Goal: Navigation & Orientation: Find specific page/section

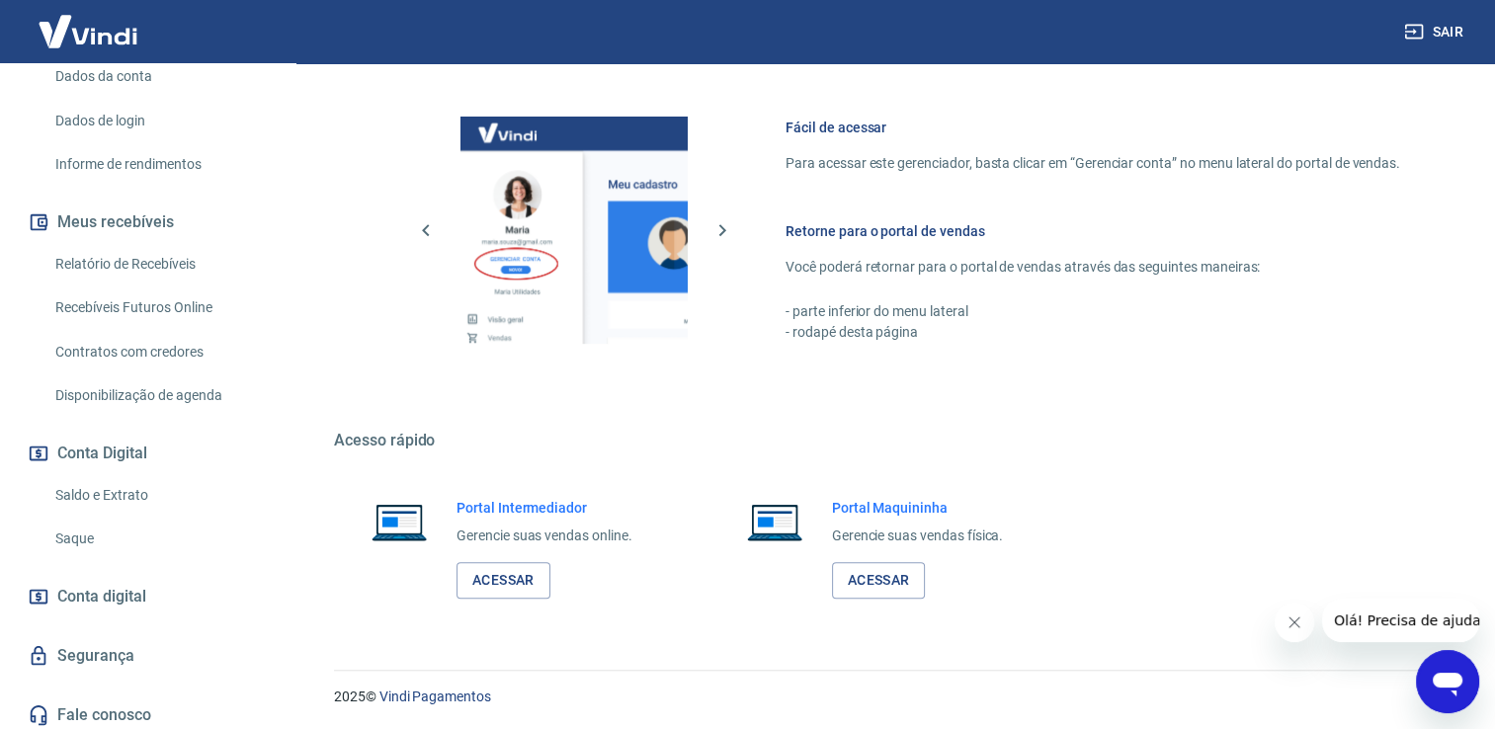
scroll to position [300, 0]
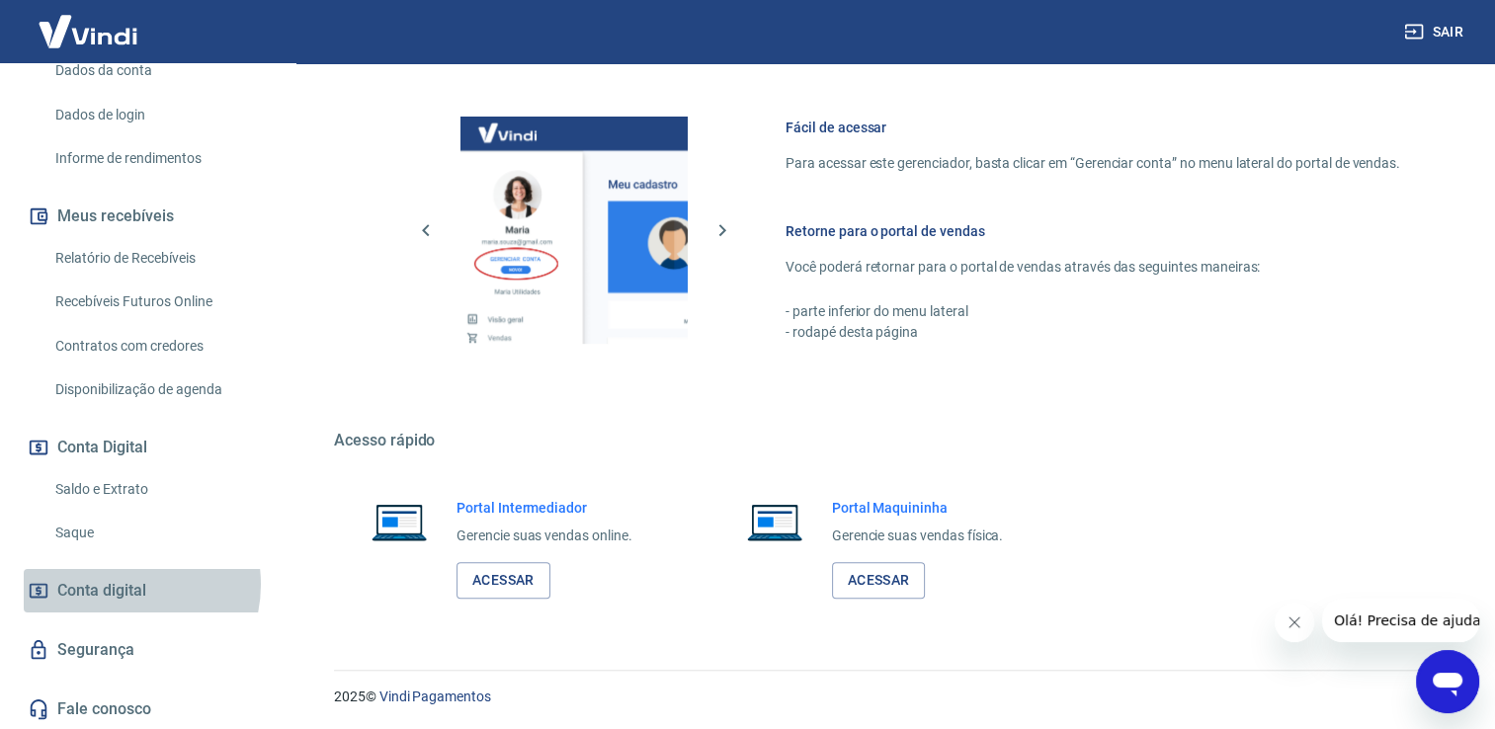
click at [118, 583] on span "Conta digital" at bounding box center [101, 591] width 89 height 28
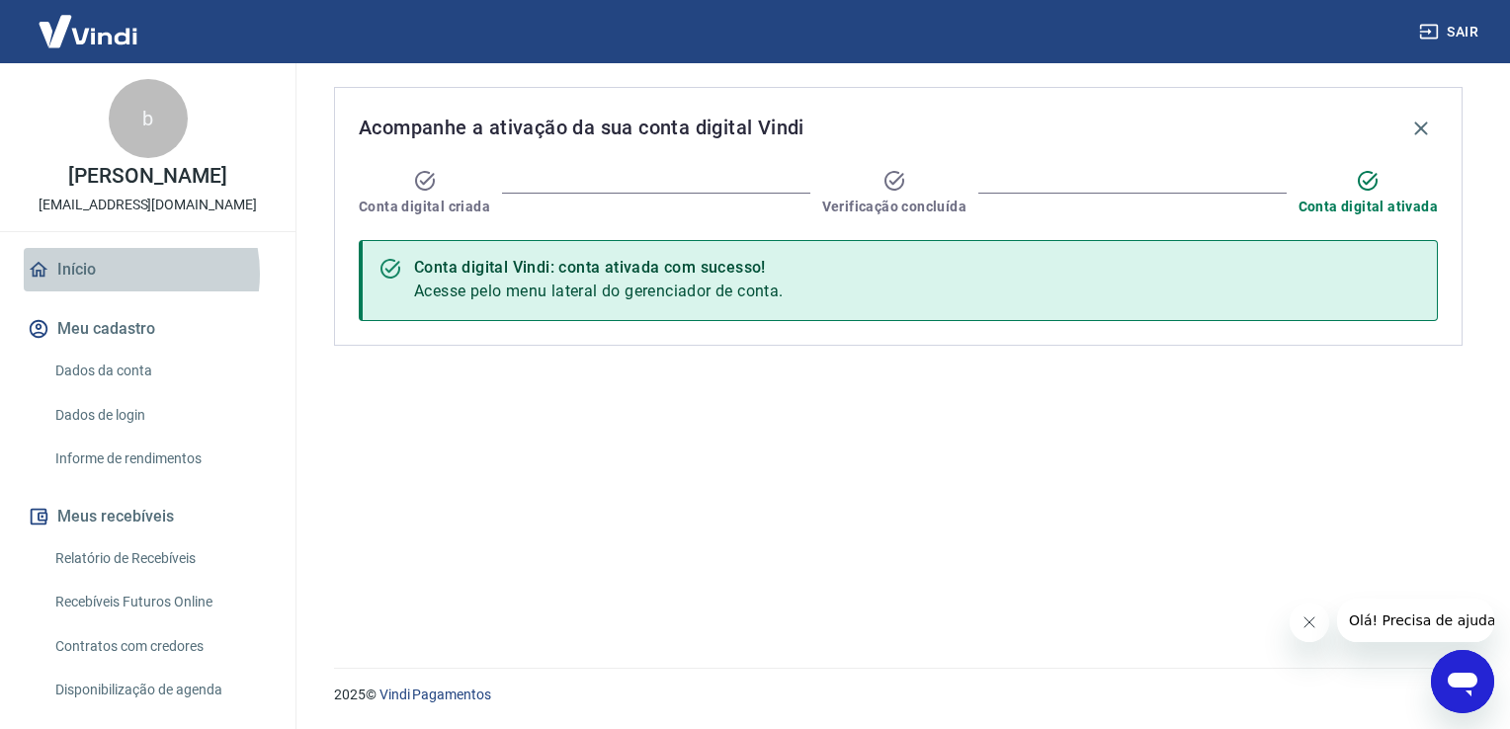
click at [113, 273] on link "Início" at bounding box center [148, 269] width 248 height 43
